Goal: Share content

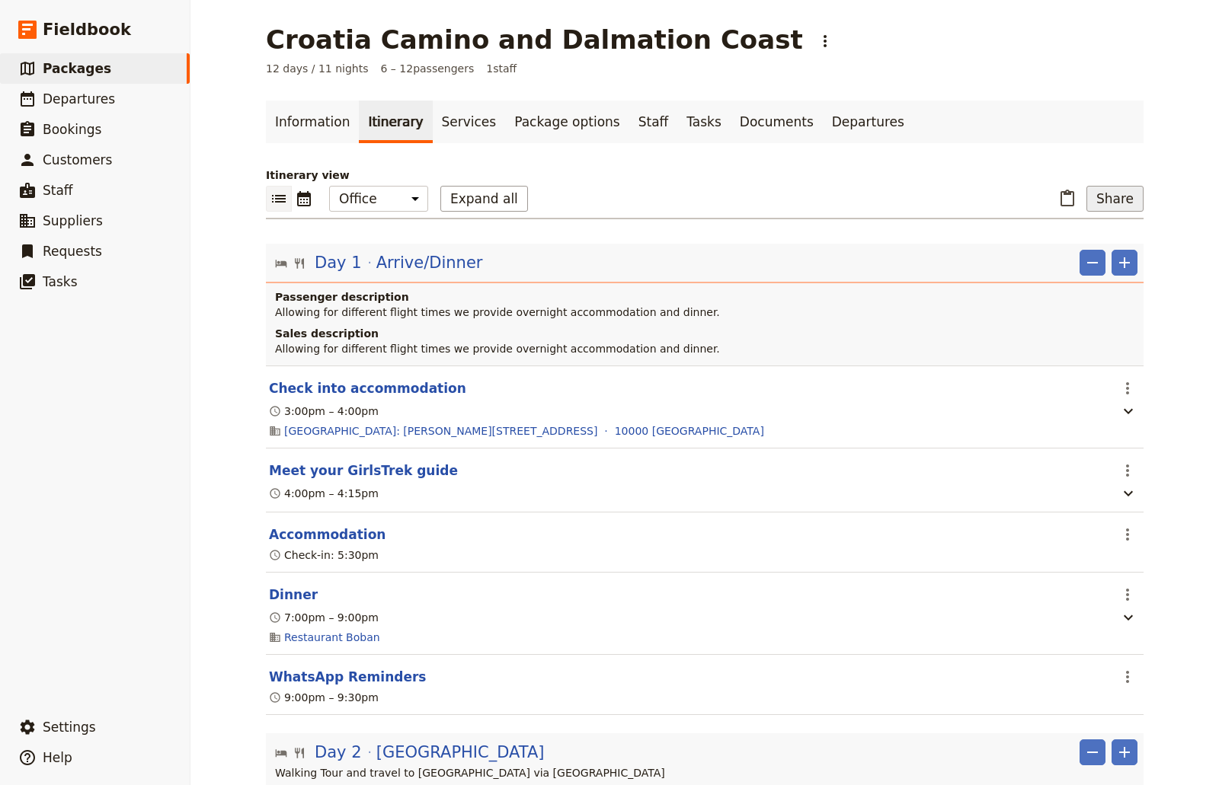
click at [1090, 197] on button "Share" at bounding box center [1114, 199] width 57 height 26
click at [1080, 267] on span "Sales Brochure" at bounding box center [1064, 274] width 80 height 15
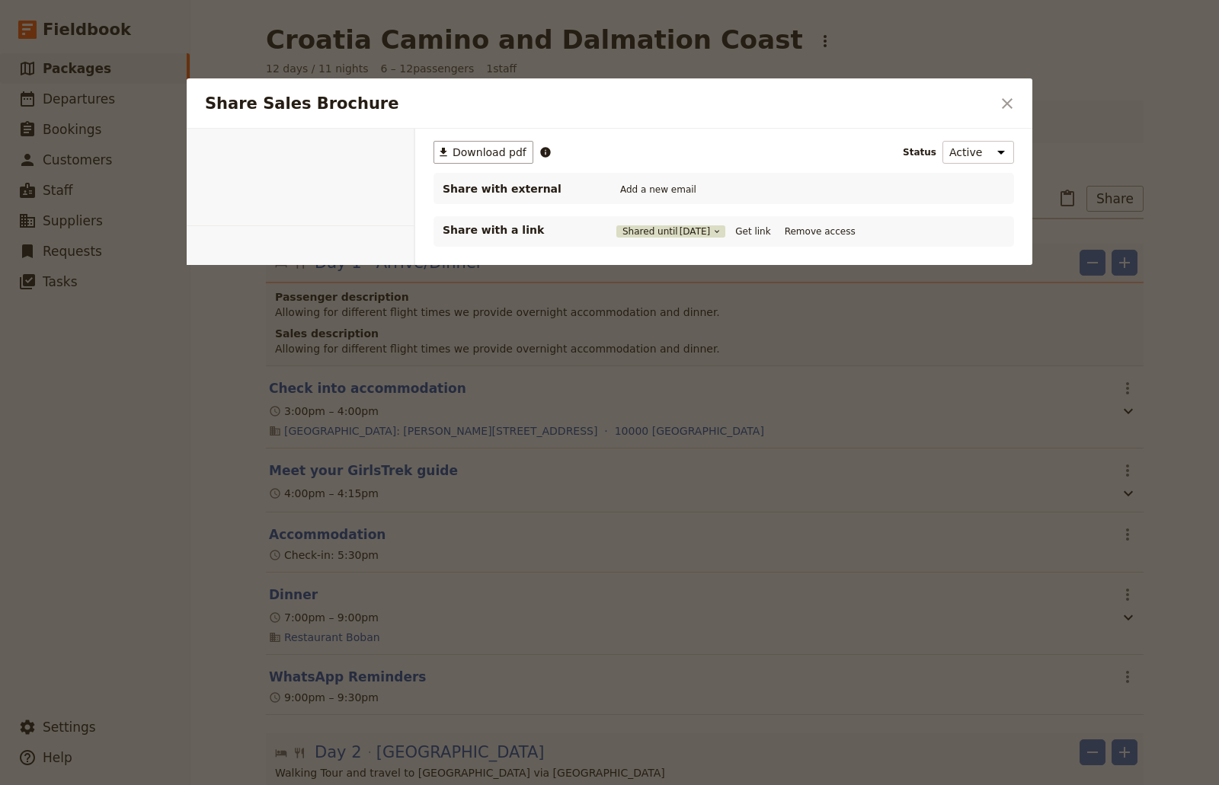
click at [692, 230] on span "[DATE]" at bounding box center [694, 231] width 31 height 12
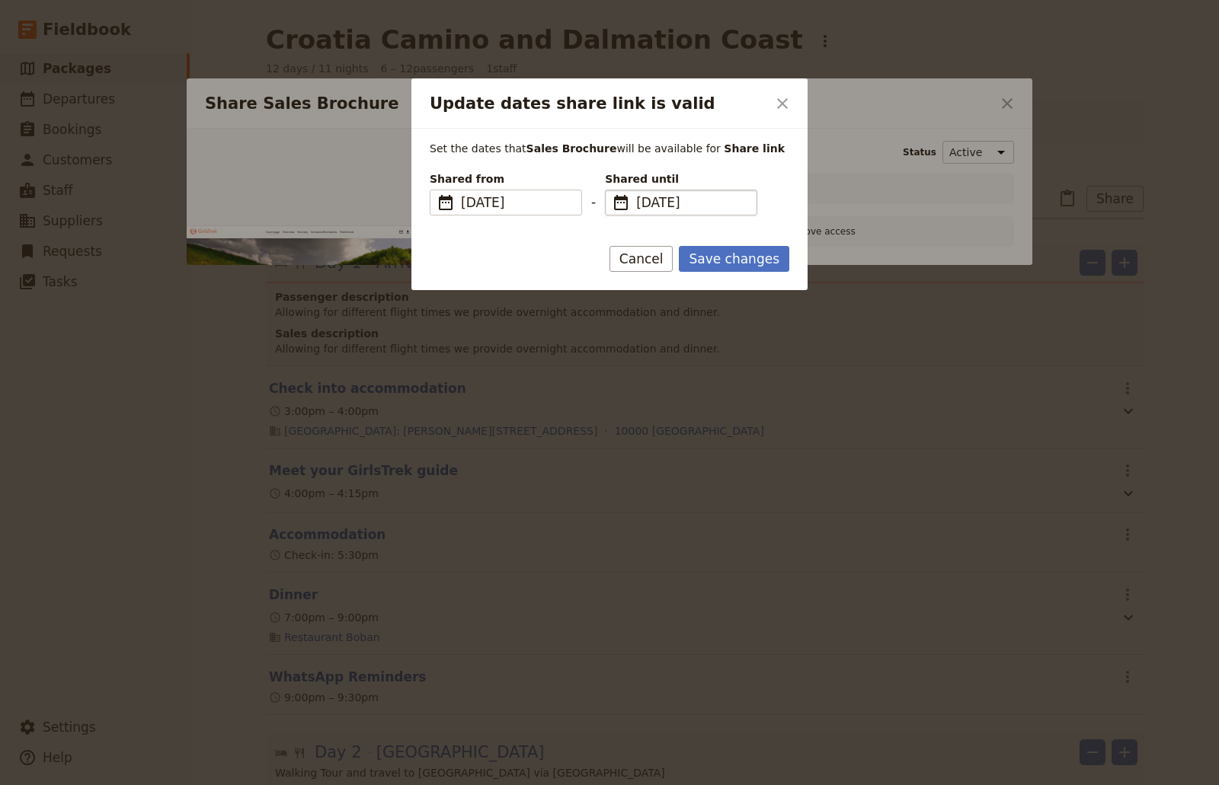
click at [670, 205] on span "[DATE]" at bounding box center [691, 202] width 111 height 18
click at [612, 190] on input "[DATE]" at bounding box center [611, 190] width 1 height 1
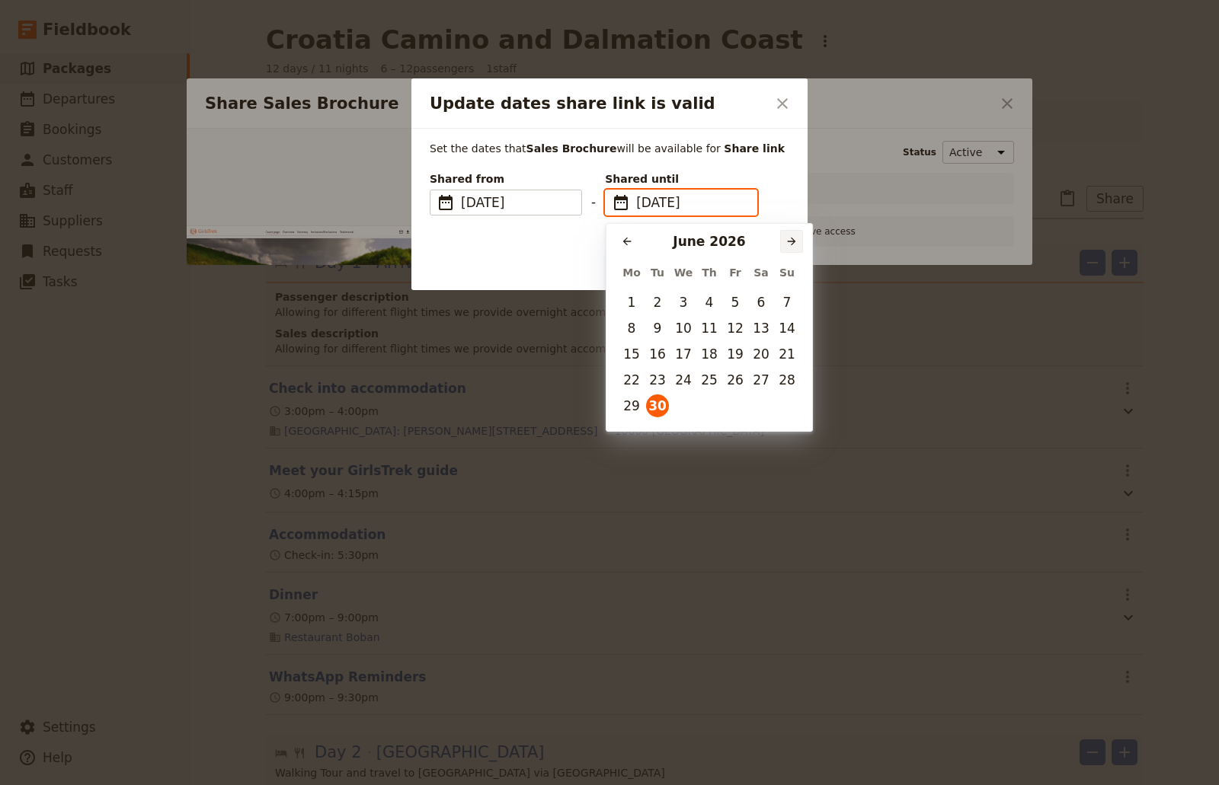
click at [788, 247] on icon "Next month" at bounding box center [791, 241] width 12 height 12
click at [789, 246] on icon "Next month" at bounding box center [791, 241] width 12 height 12
click at [790, 246] on icon "Next month" at bounding box center [791, 241] width 12 height 12
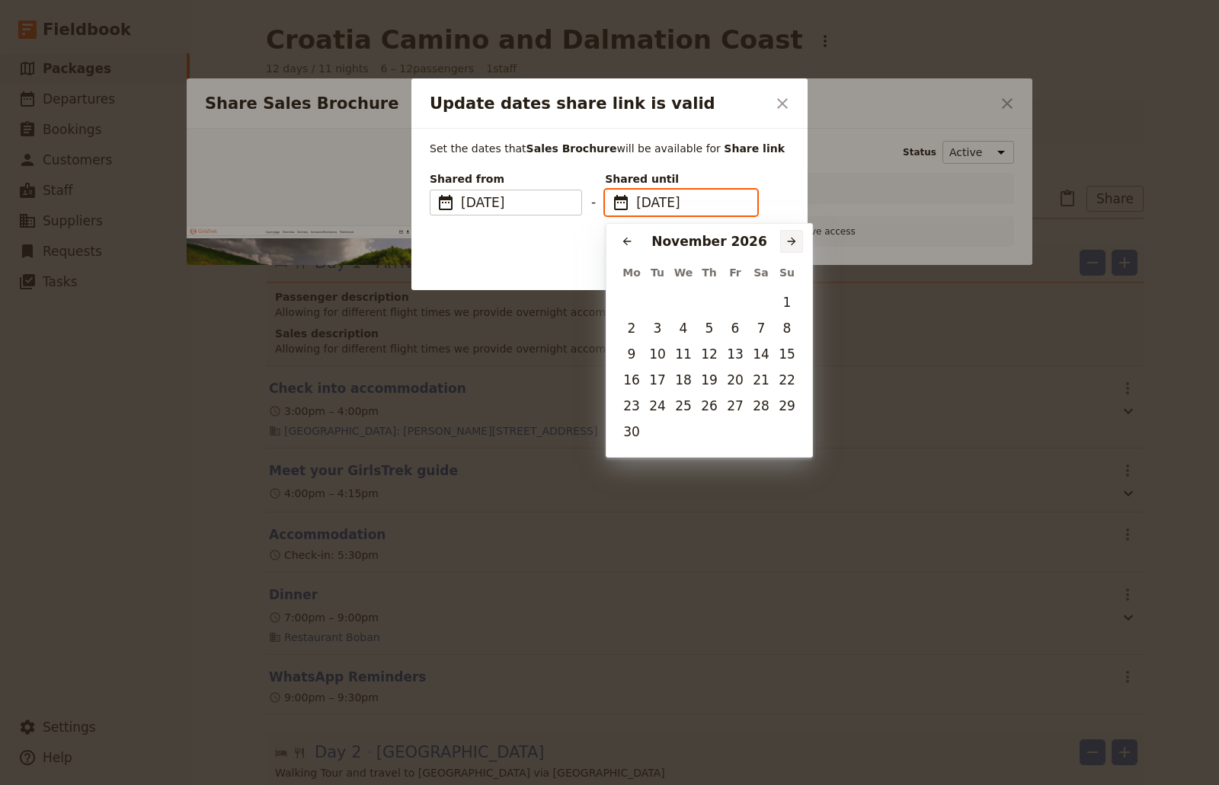
click at [790, 246] on icon "Next month" at bounding box center [791, 241] width 12 height 12
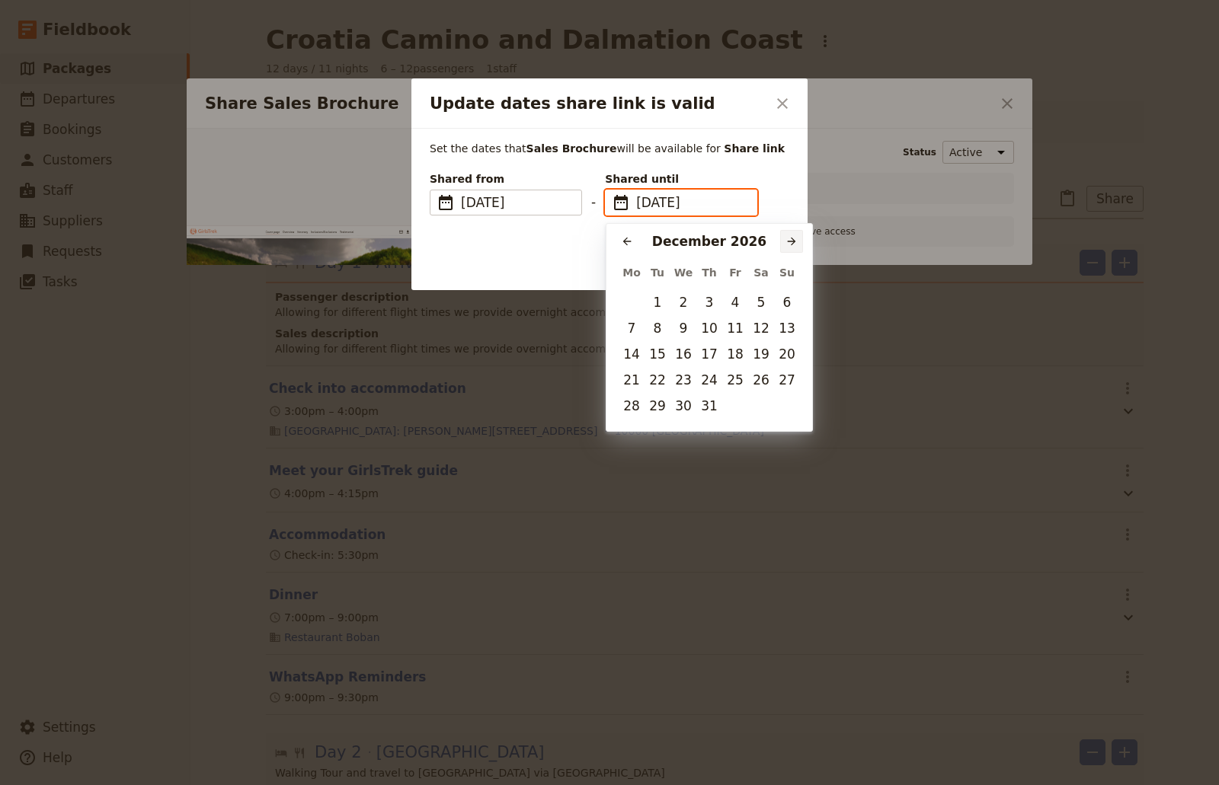
click at [790, 246] on icon "Next month" at bounding box center [791, 241] width 12 height 12
click at [621, 241] on icon "Previous month" at bounding box center [627, 241] width 12 height 12
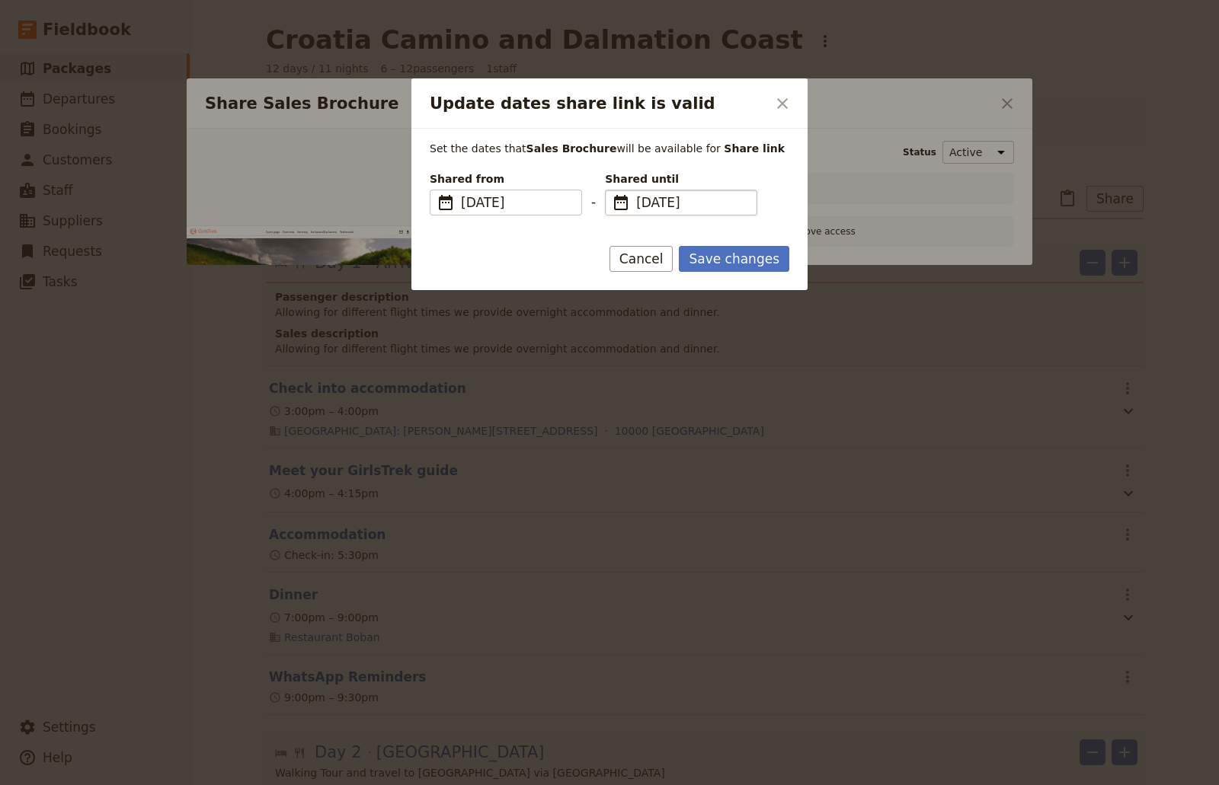
click at [783, 189] on div "Set the dates that Sales Brochure will be available for Share link Shared from …" at bounding box center [609, 181] width 359 height 81
click at [736, 260] on button "Save changes" at bounding box center [734, 259] width 110 height 26
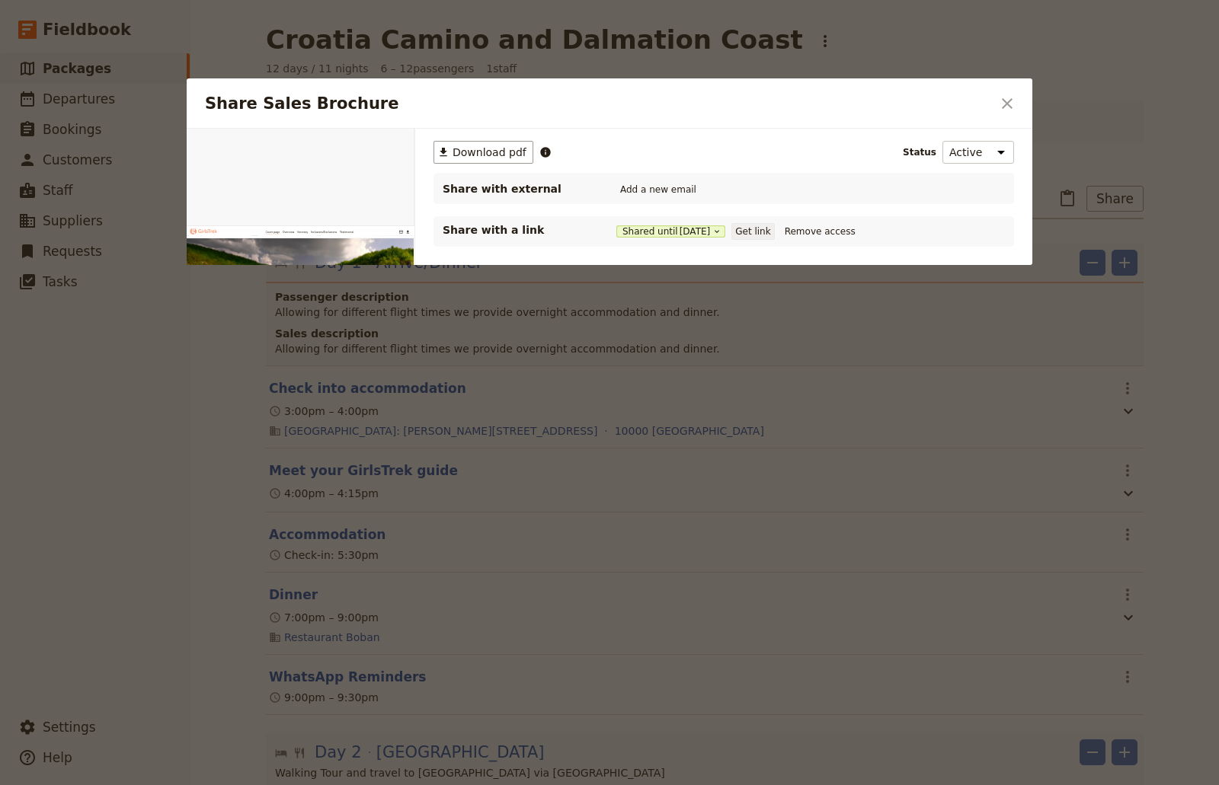
click at [763, 233] on button "Get link" at bounding box center [752, 231] width 43 height 17
drag, startPoint x: 671, startPoint y: 474, endPoint x: 308, endPoint y: 153, distance: 484.6
click at [670, 471] on div at bounding box center [609, 392] width 1219 height 785
